Goal: Navigation & Orientation: Find specific page/section

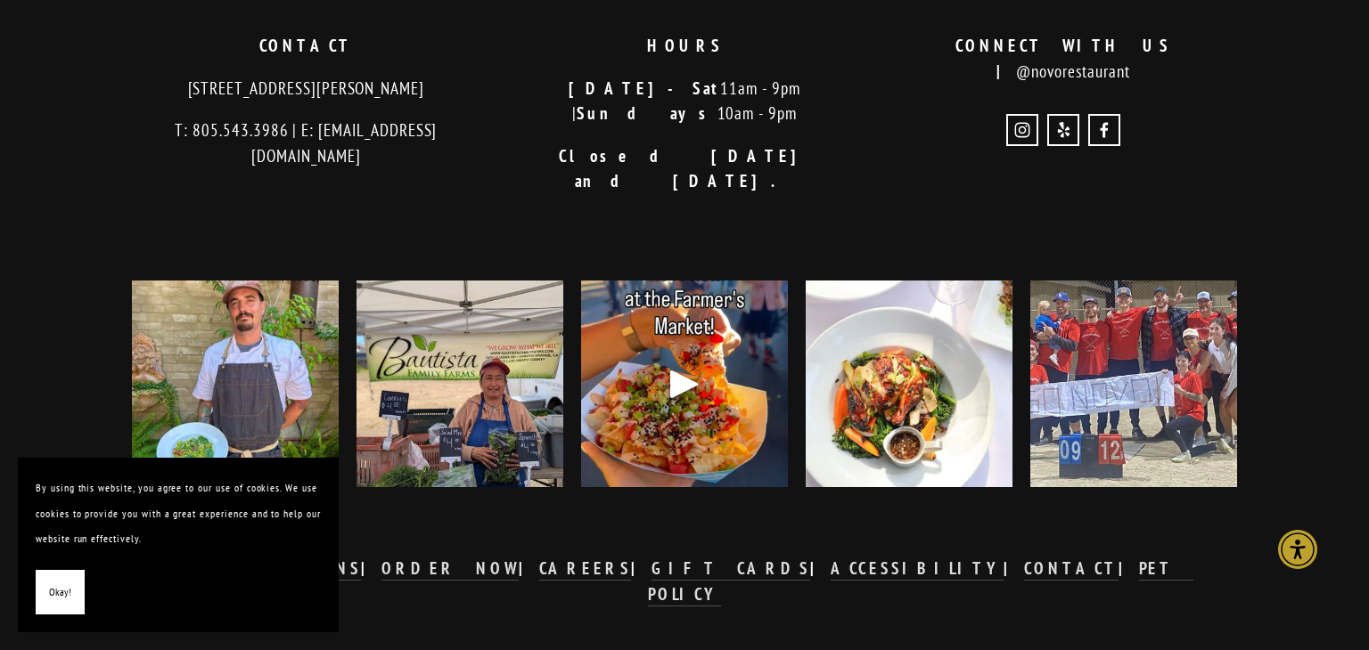
scroll to position [3742, 0]
click at [37, 597] on button "Okay!" at bounding box center [60, 592] width 49 height 45
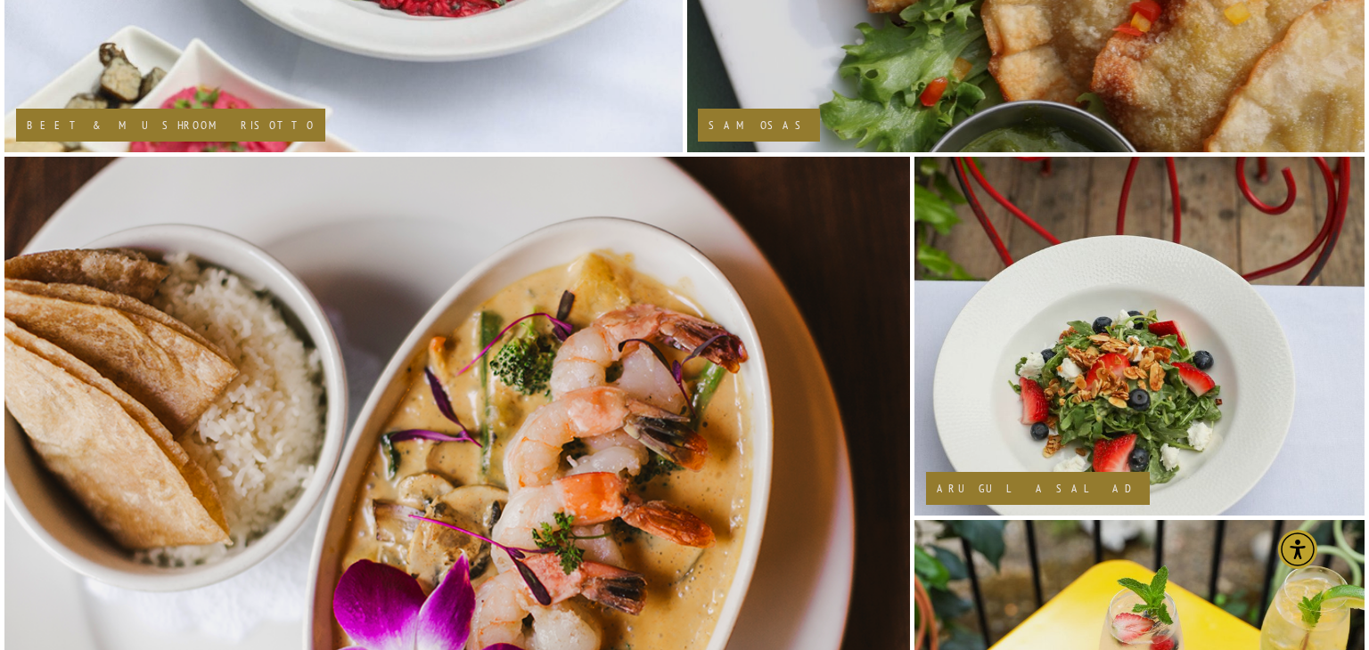
scroll to position [1240, 0]
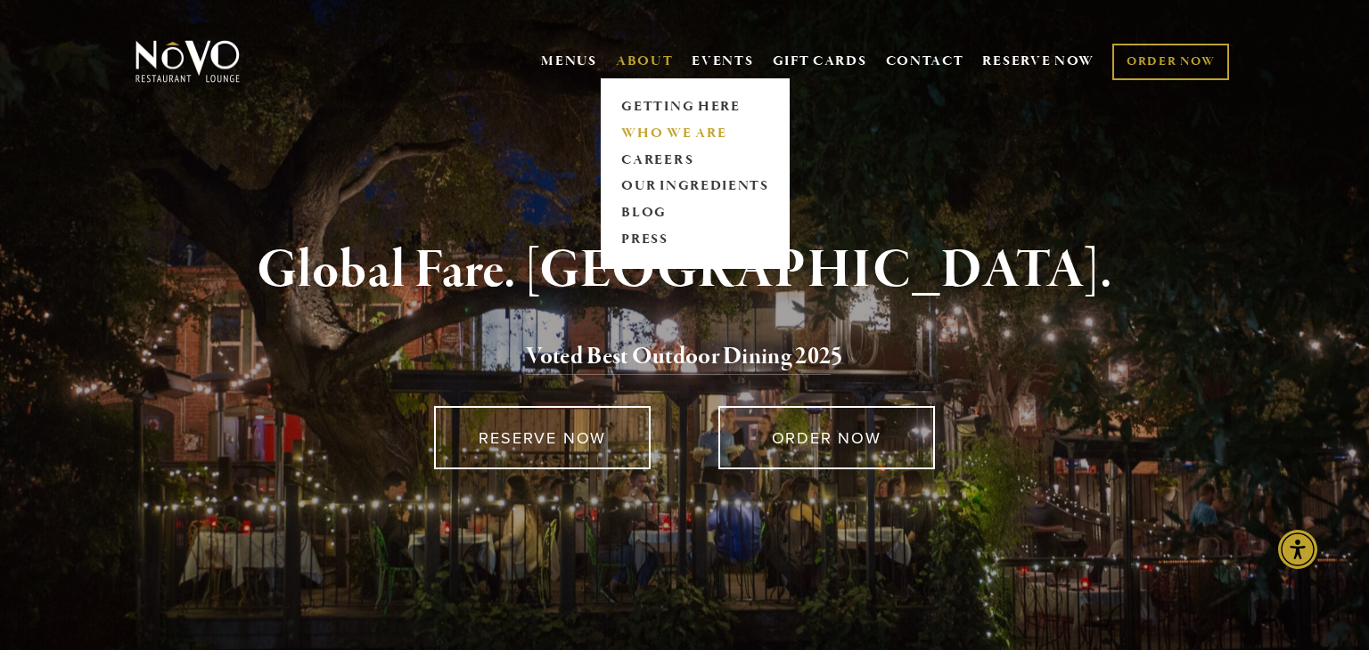
click at [663, 128] on link "WHO WE ARE" at bounding box center [695, 133] width 159 height 27
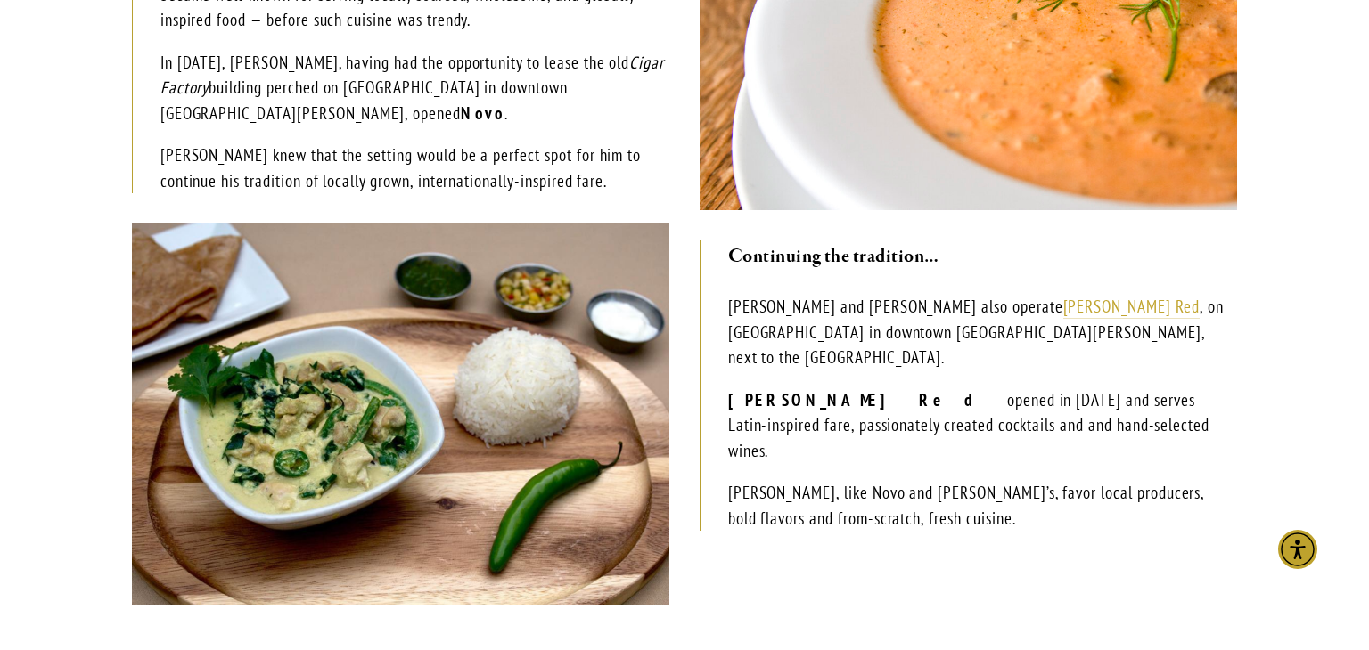
scroll to position [683, 0]
